Goal: Information Seeking & Learning: Compare options

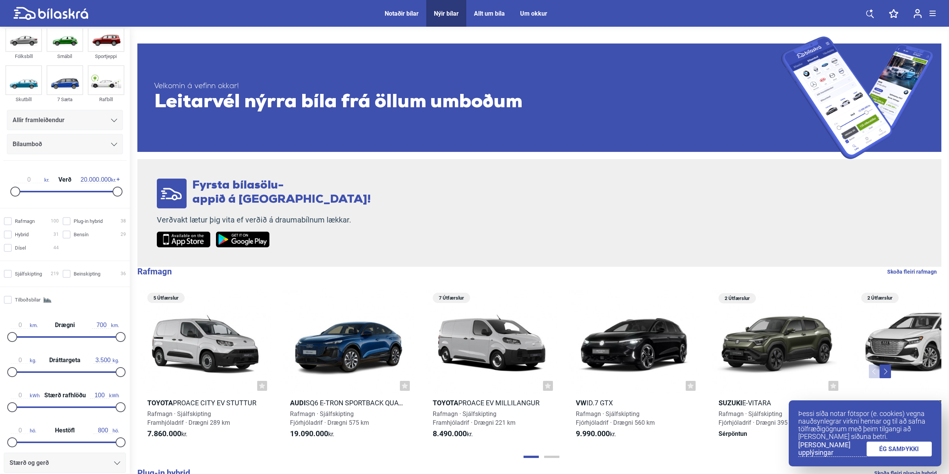
scroll to position [31, 0]
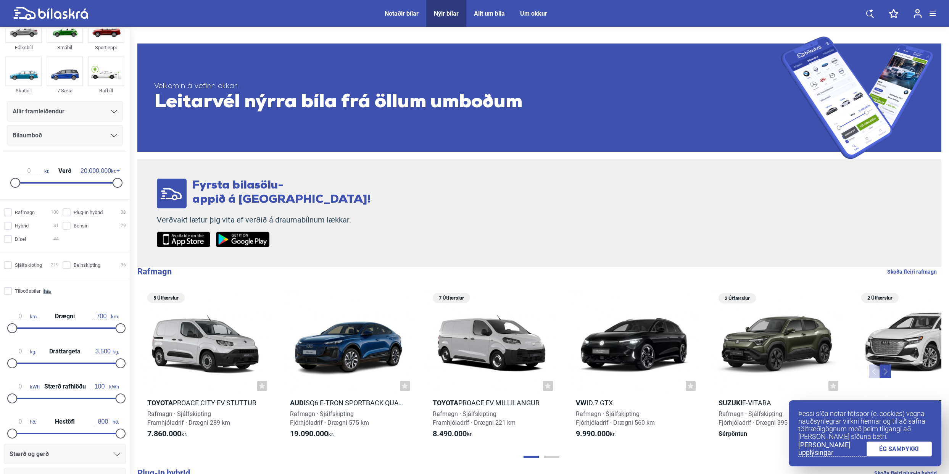
click at [10, 328] on div at bounding box center [12, 328] width 10 height 10
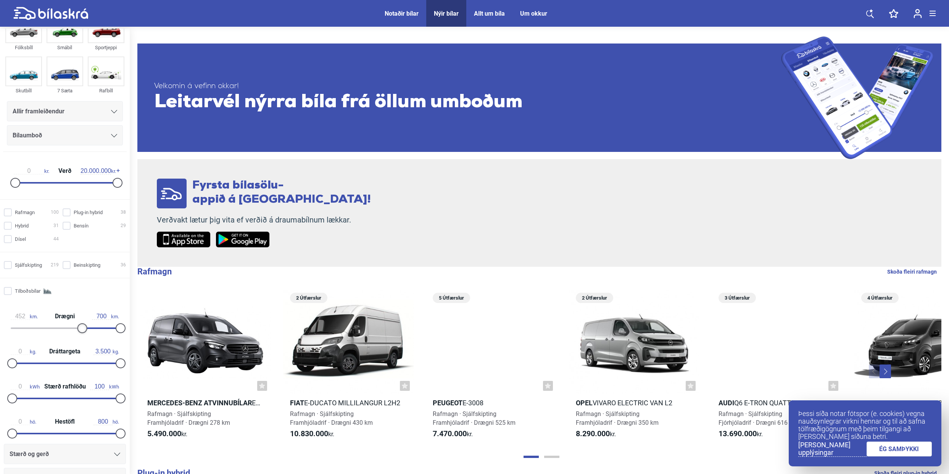
type input "450"
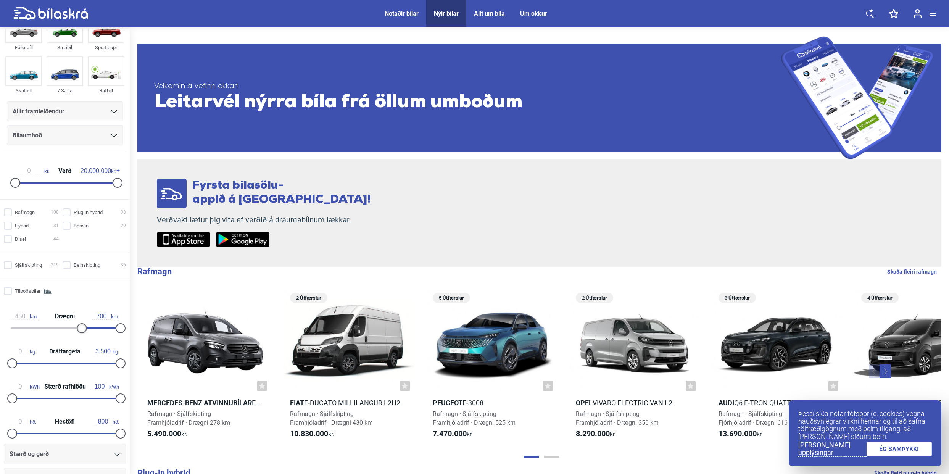
drag, startPoint x: 10, startPoint y: 328, endPoint x: 77, endPoint y: 345, distance: 69.6
click at [77, 345] on div "Rafmagn 100 Plug-in hybrid 38 Hybrid 31 Bensín 29 Dísel 44 Sjálfskipting 219 Be…" at bounding box center [65, 363] width 130 height 314
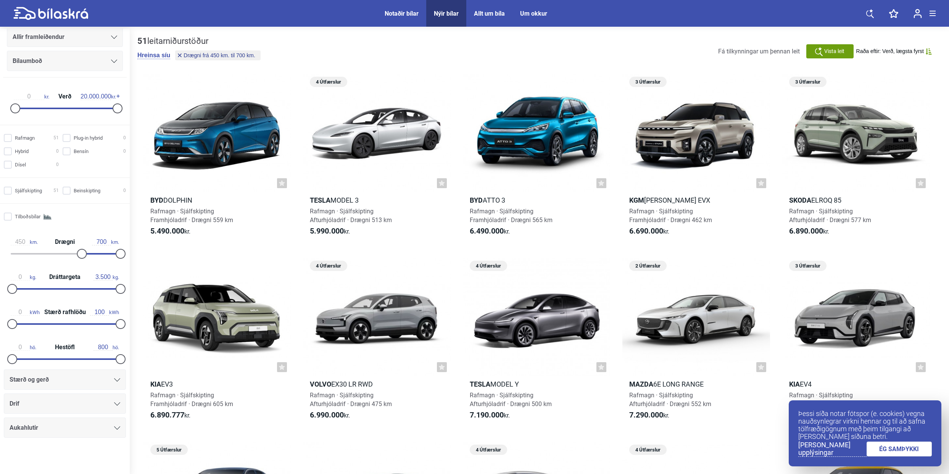
scroll to position [7, 0]
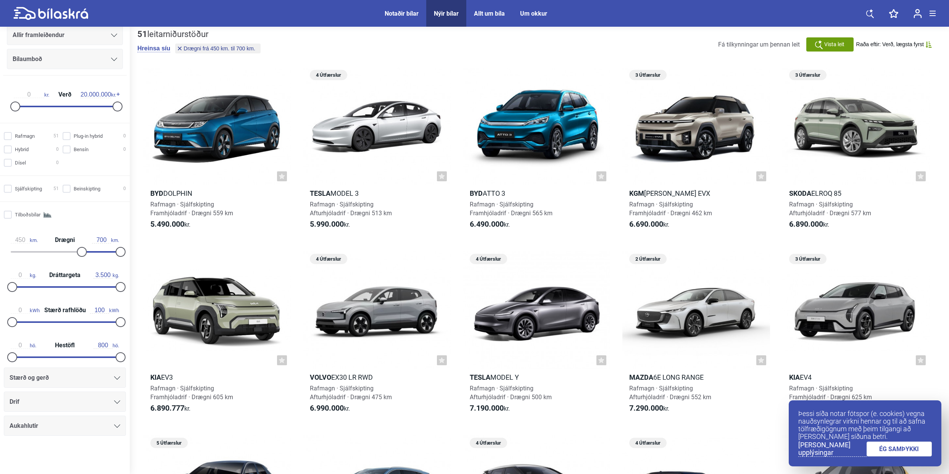
click at [117, 402] on icon at bounding box center [117, 401] width 6 height 3
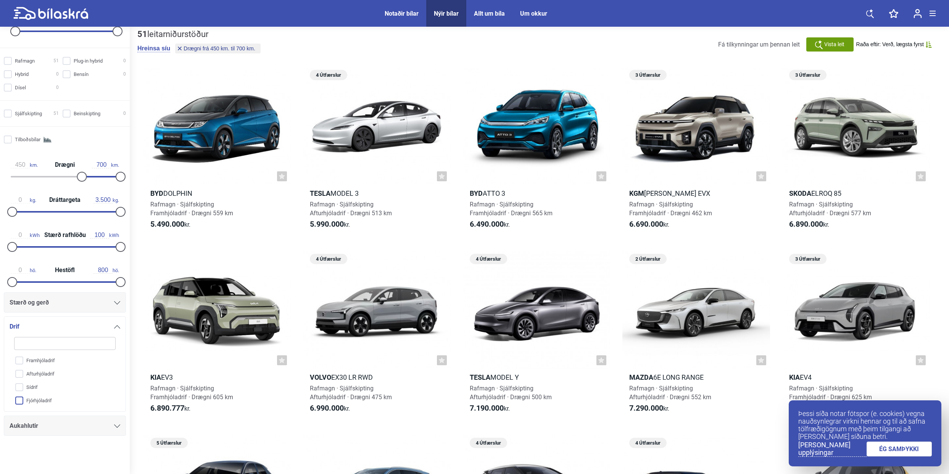
click at [20, 400] on input "Fjórhjóladrif" at bounding box center [60, 400] width 102 height 13
checkbox input "true"
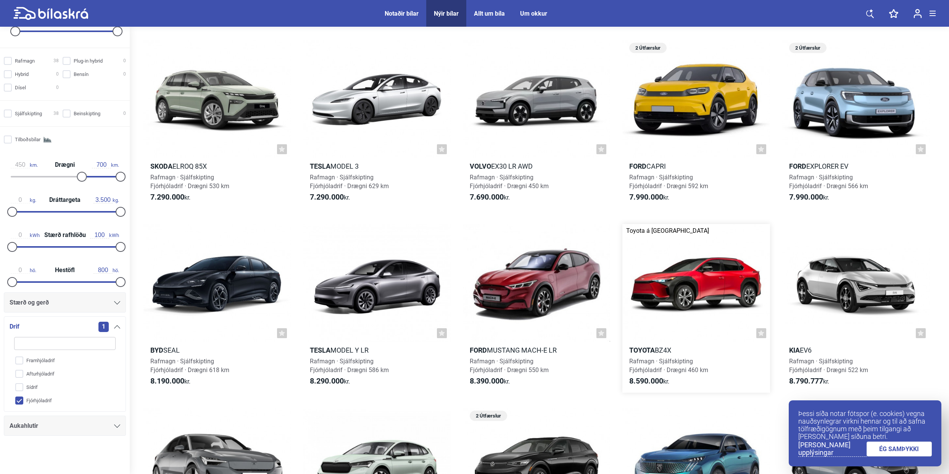
scroll to position [101, 0]
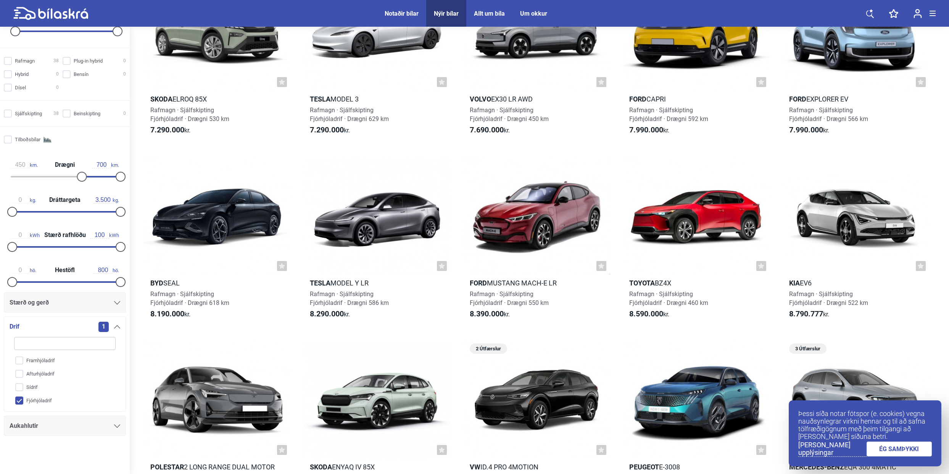
click at [889, 448] on link "ÉG SAMÞYKKI" at bounding box center [900, 449] width 66 height 15
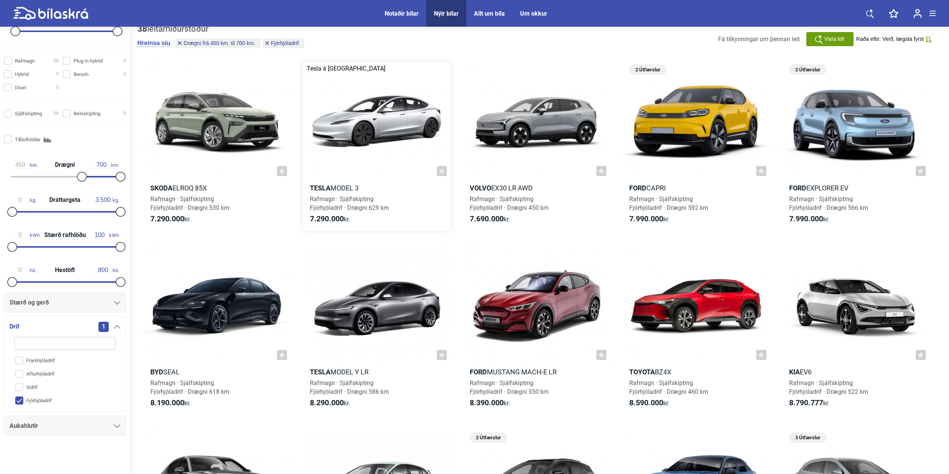
scroll to position [0, 0]
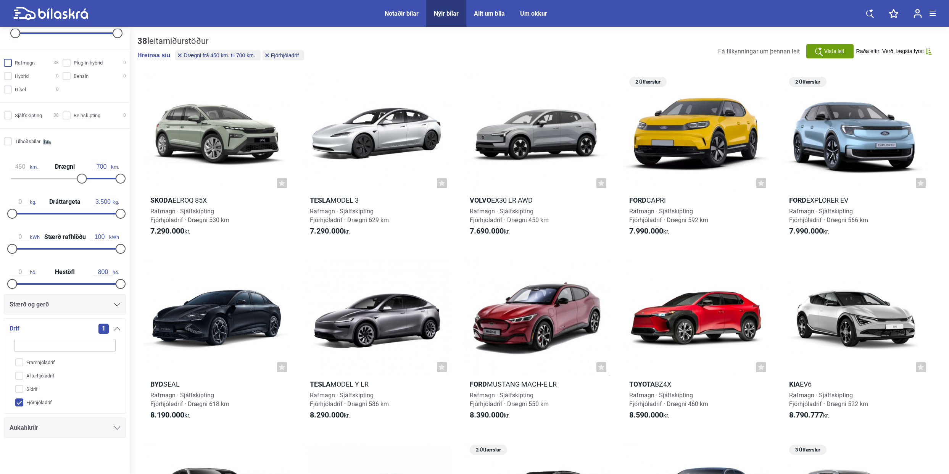
click at [10, 59] on input "Rafmagn 38" at bounding box center [32, 63] width 55 height 8
checkbox input "true"
drag, startPoint x: 78, startPoint y: 173, endPoint x: 71, endPoint y: 173, distance: 6.9
click at [71, 174] on div at bounding box center [75, 179] width 10 height 10
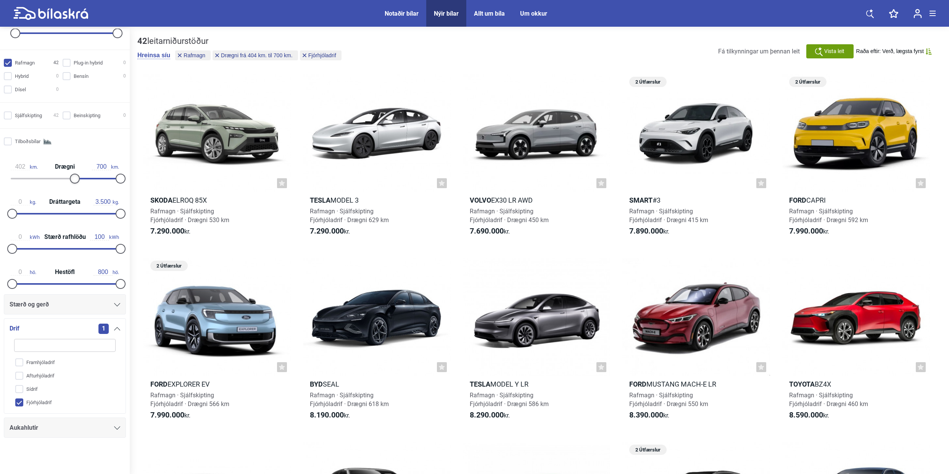
type input "399"
click at [70, 174] on div at bounding box center [74, 179] width 10 height 10
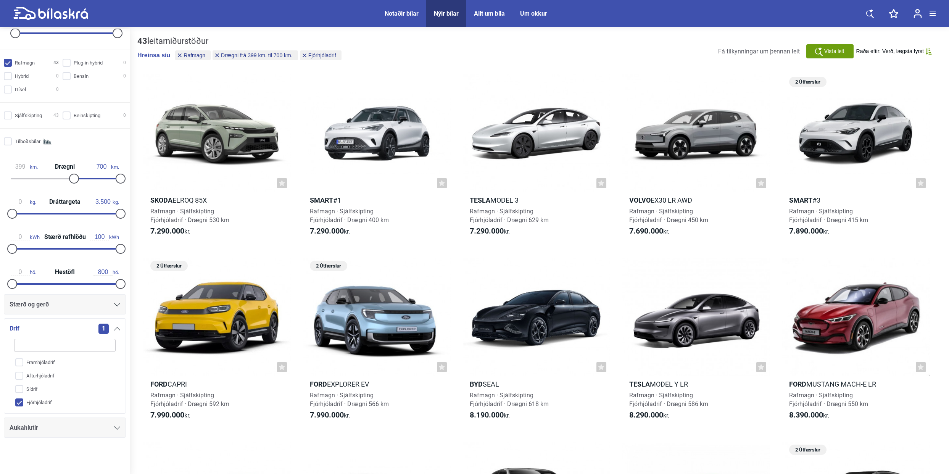
click at [19, 402] on input "Fjórhjóladrif" at bounding box center [60, 402] width 102 height 13
checkbox input "false"
